Goal: Navigation & Orientation: Find specific page/section

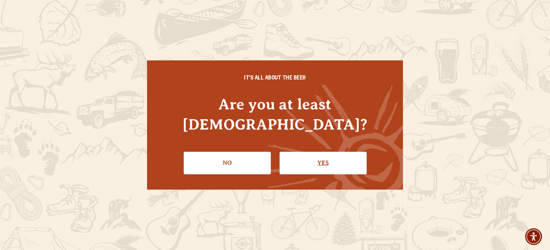
click at [319, 153] on link "Yes" at bounding box center [322, 162] width 87 height 22
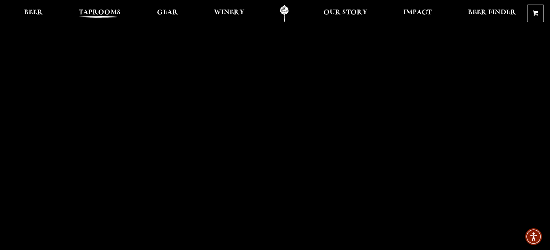
click at [89, 13] on span "Taprooms" at bounding box center [100, 13] width 42 height 6
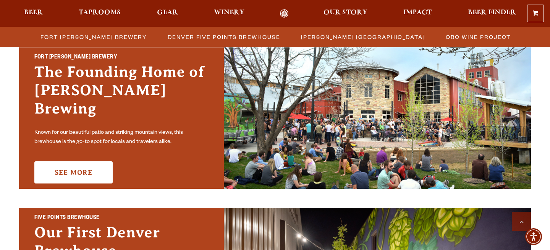
scroll to position [241, 0]
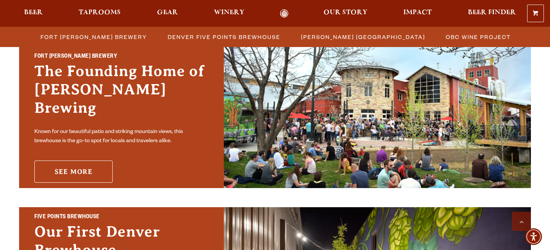
click at [73, 160] on link "See More" at bounding box center [73, 171] width 78 height 22
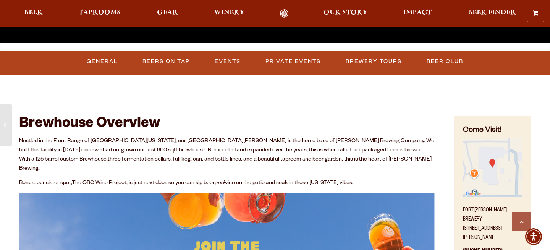
scroll to position [266, 0]
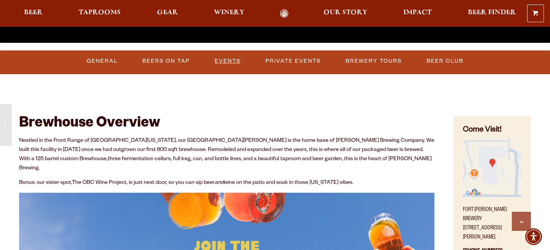
click at [230, 59] on link "Events" at bounding box center [227, 61] width 32 height 18
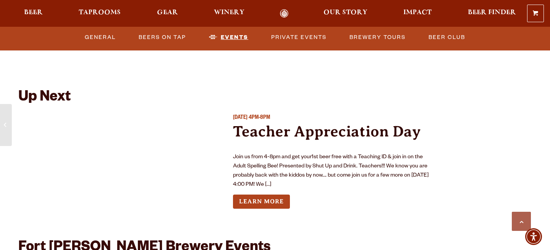
scroll to position [1679, 0]
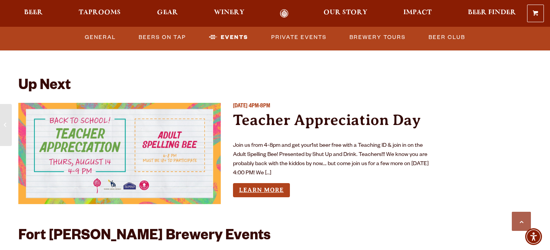
click at [266, 183] on link "Learn More" at bounding box center [261, 190] width 57 height 14
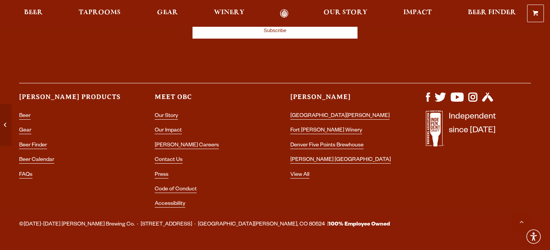
scroll to position [800, 0]
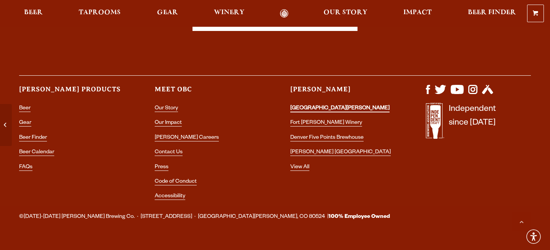
click at [327, 106] on link "[GEOGRAPHIC_DATA][PERSON_NAME]" at bounding box center [339, 108] width 99 height 7
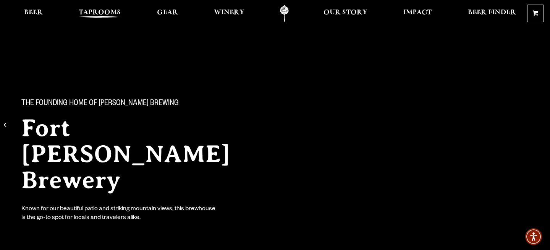
click at [90, 12] on span "Taprooms" at bounding box center [100, 13] width 42 height 6
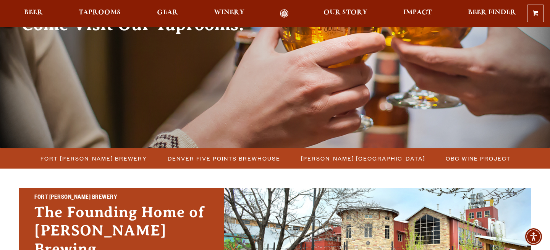
scroll to position [99, 0]
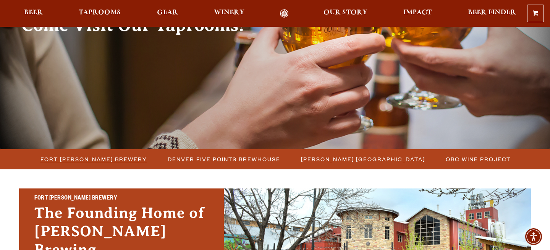
click at [120, 161] on span "Fort [PERSON_NAME] Brewery" at bounding box center [93, 158] width 106 height 11
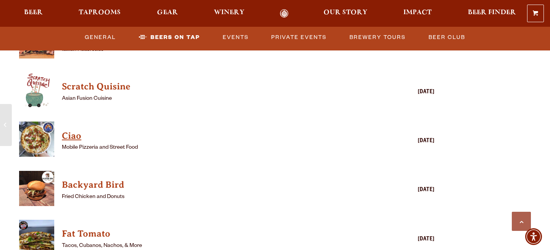
scroll to position [1846, 0]
